Goal: Task Accomplishment & Management: Manage account settings

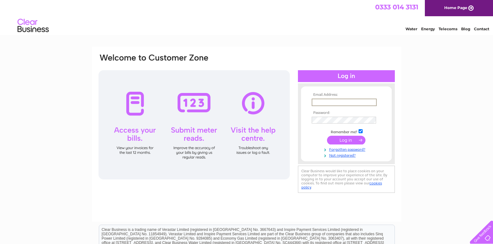
click at [342, 100] on input "text" at bounding box center [344, 102] width 65 height 7
type input "[EMAIL_ADDRESS][DOMAIN_NAME]"
click at [346, 138] on input "submit" at bounding box center [346, 139] width 38 height 9
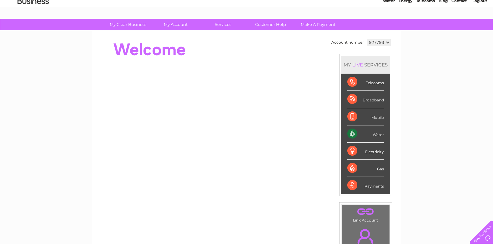
scroll to position [10, 0]
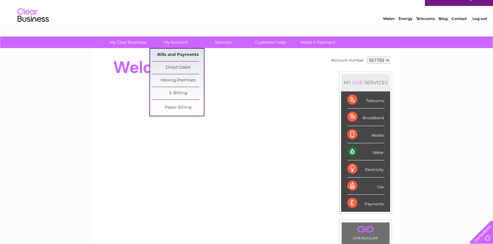
click at [175, 54] on link "Bills and Payments" at bounding box center [178, 55] width 52 height 12
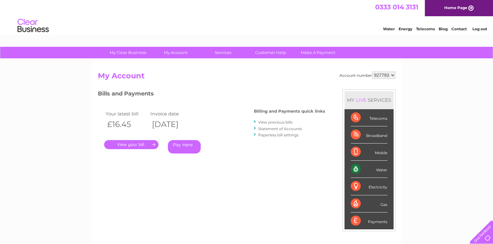
click at [134, 145] on link "." at bounding box center [131, 144] width 54 height 9
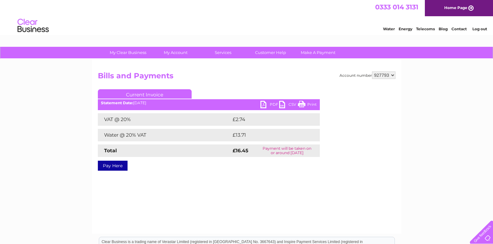
click at [265, 105] on link "PDF" at bounding box center [269, 105] width 19 height 9
click at [453, 8] on link "Home Page" at bounding box center [459, 8] width 68 height 16
